Goal: Task Accomplishment & Management: Use online tool/utility

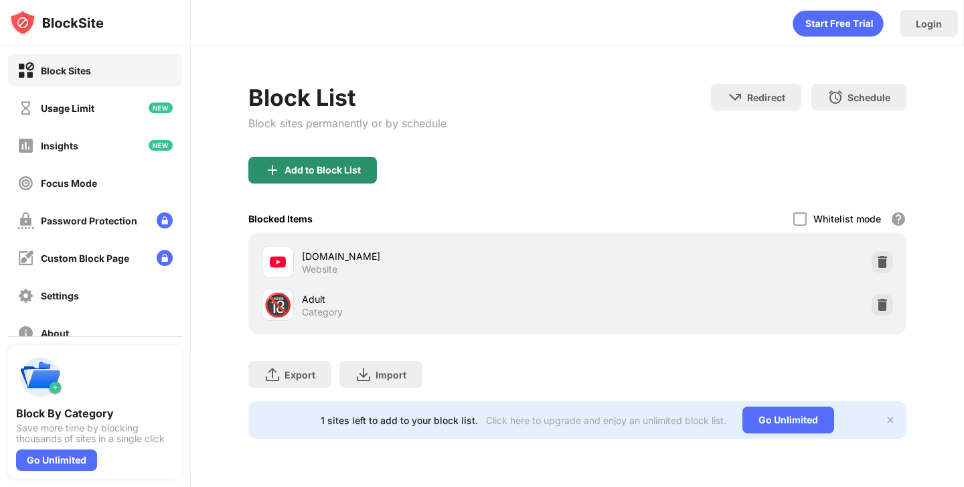
click at [337, 172] on div "Add to Block List" at bounding box center [323, 170] width 76 height 11
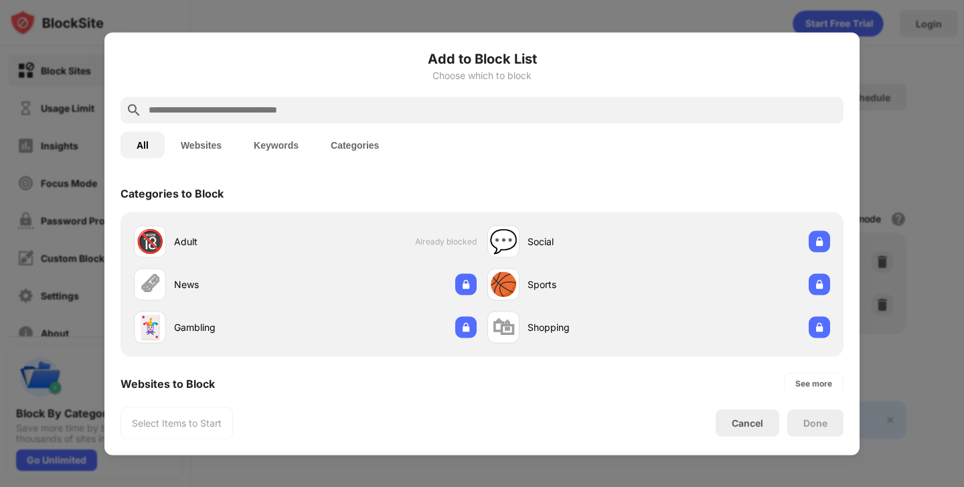
click at [435, 106] on input "text" at bounding box center [492, 110] width 691 height 16
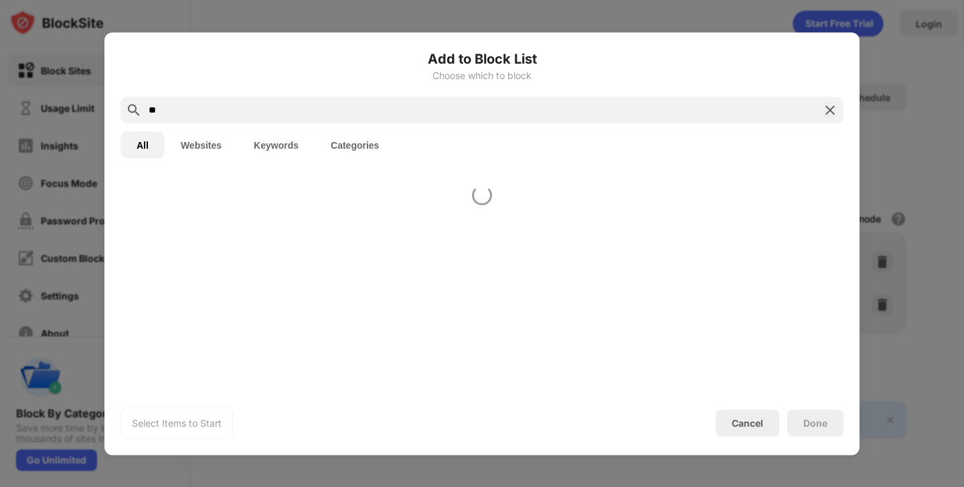
type input "*"
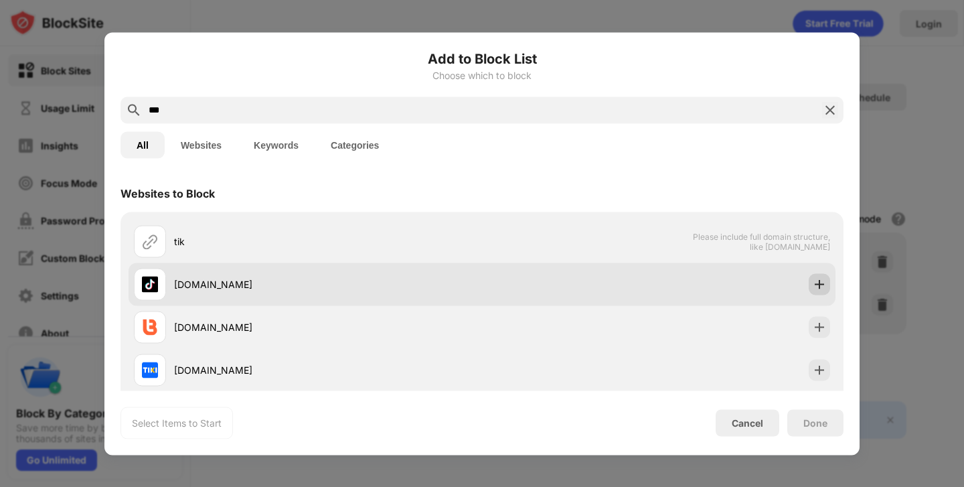
type input "***"
click at [818, 287] on img at bounding box center [819, 283] width 13 height 13
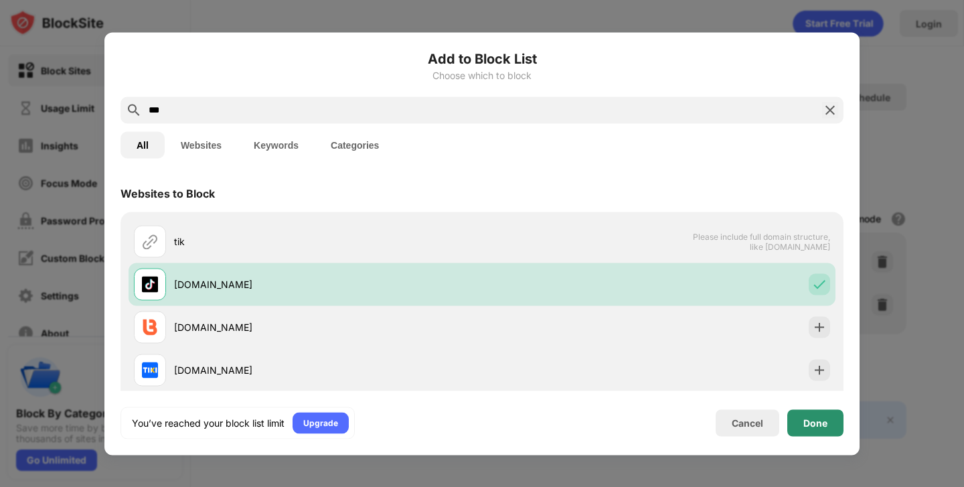
click at [822, 418] on div "Done" at bounding box center [815, 422] width 24 height 11
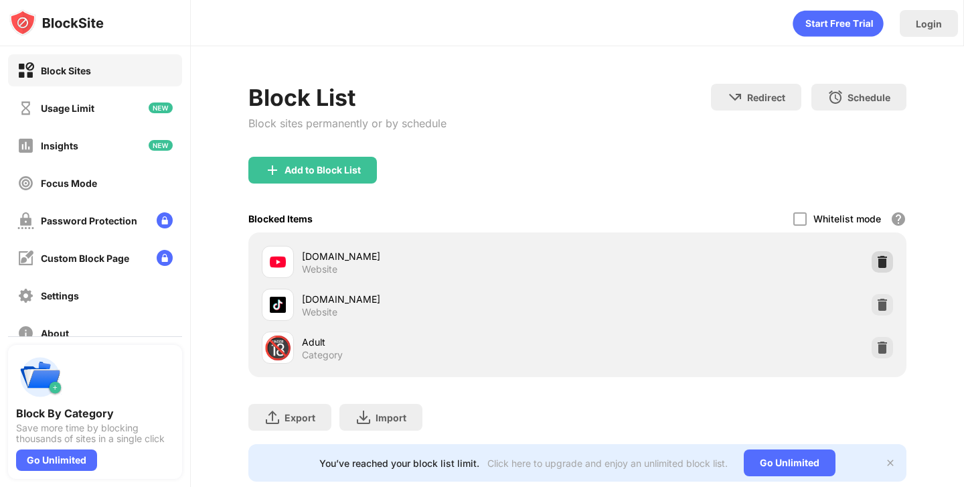
click at [882, 264] on img at bounding box center [882, 261] width 13 height 13
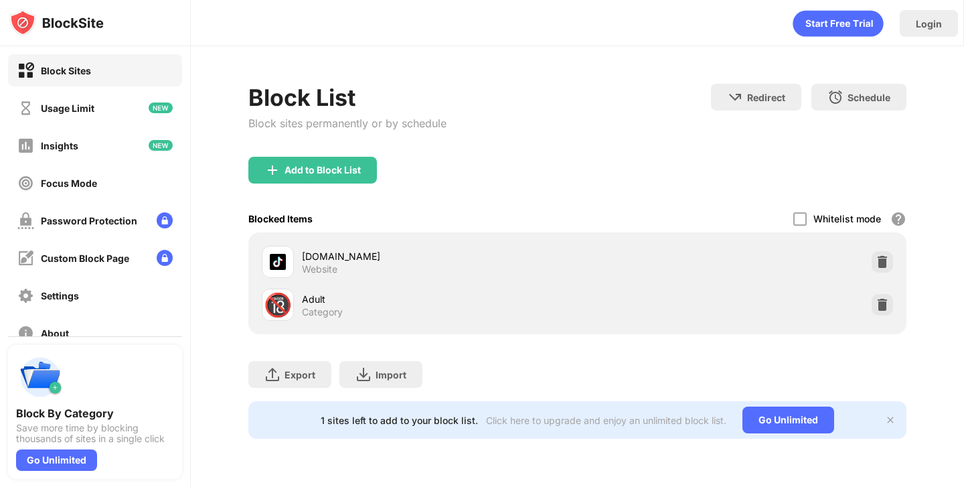
click at [880, 273] on div "[DOMAIN_NAME] Website" at bounding box center [576, 261] width 641 height 43
click at [880, 257] on img at bounding box center [882, 261] width 13 height 13
